Goal: Information Seeking & Learning: Find specific fact

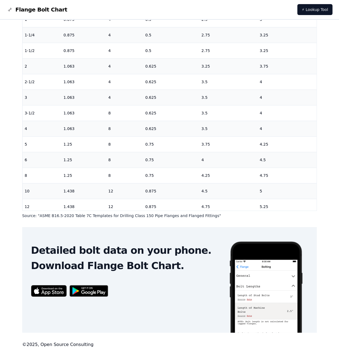
scroll to position [101, 0]
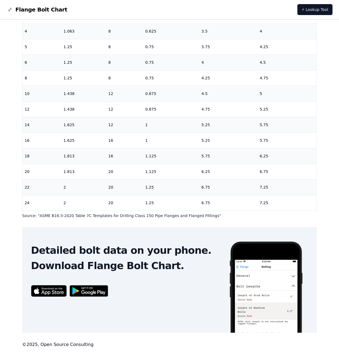
click at [192, 217] on p "Source: " ASME B16.5-2020 Table 7C Templates for Drilling Class 150 Pipe Flange…" at bounding box center [169, 215] width 294 height 5
drag, startPoint x: 194, startPoint y: 218, endPoint x: 38, endPoint y: 216, distance: 156.0
click at [38, 216] on p "Source: " ASME B16.5-2020 Table 7C Templates for Drilling Class 150 Pipe Flange…" at bounding box center [169, 215] width 294 height 5
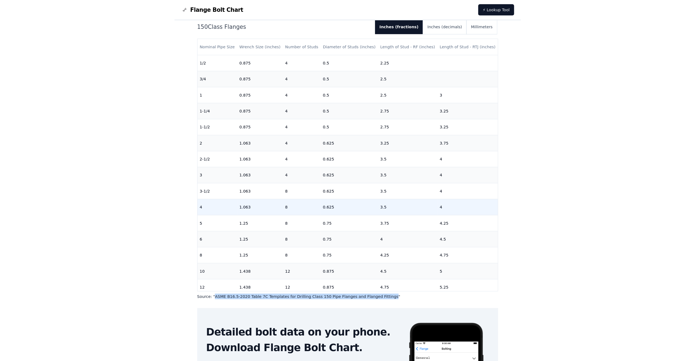
scroll to position [29, 0]
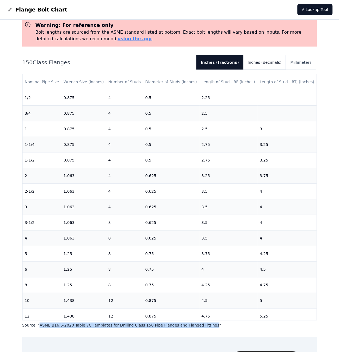
click at [270, 63] on button "Inches (decimals)" at bounding box center [264, 62] width 42 height 14
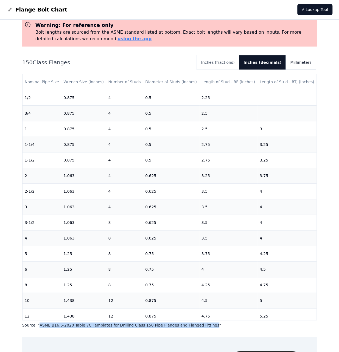
click at [303, 64] on button "Millimeters" at bounding box center [300, 62] width 30 height 14
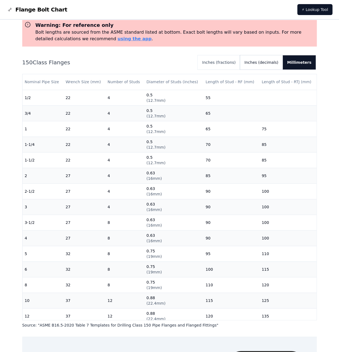
click at [272, 64] on button "Inches (decimals)" at bounding box center [261, 62] width 42 height 14
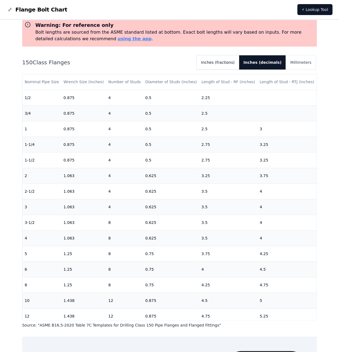
click at [238, 64] on button "Inches (fractions)" at bounding box center [218, 62] width 42 height 14
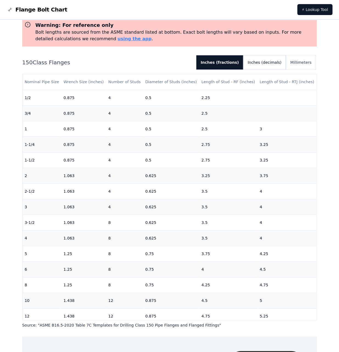
click at [263, 65] on button "Inches (decimals)" at bounding box center [264, 62] width 42 height 14
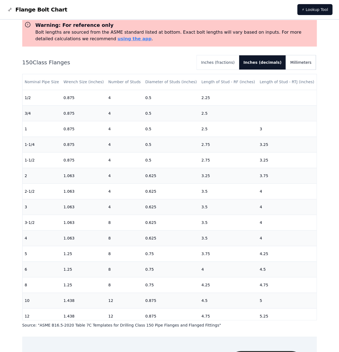
click at [301, 64] on button "Millimeters" at bounding box center [300, 62] width 30 height 14
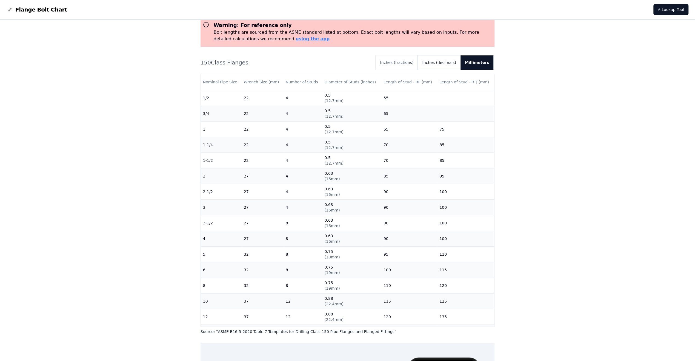
click at [439, 64] on button "Inches (decimals)" at bounding box center [439, 62] width 42 height 14
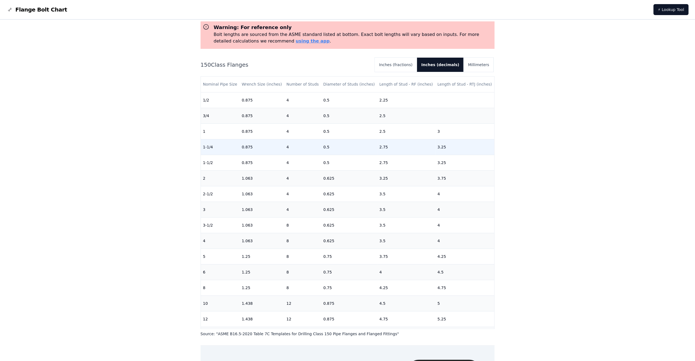
scroll to position [0, 0]
